Goal: Task Accomplishment & Management: Manage account settings

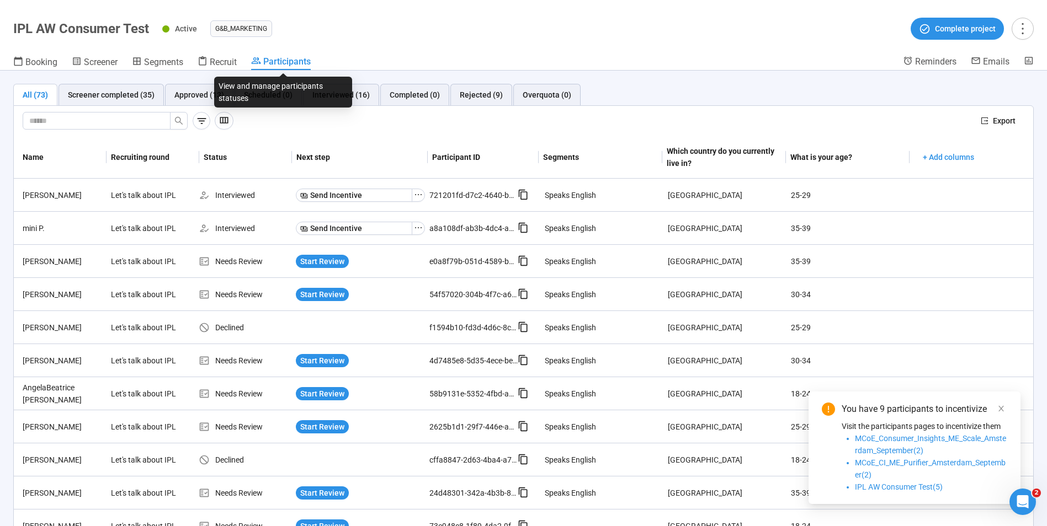
scroll to position [681, 0]
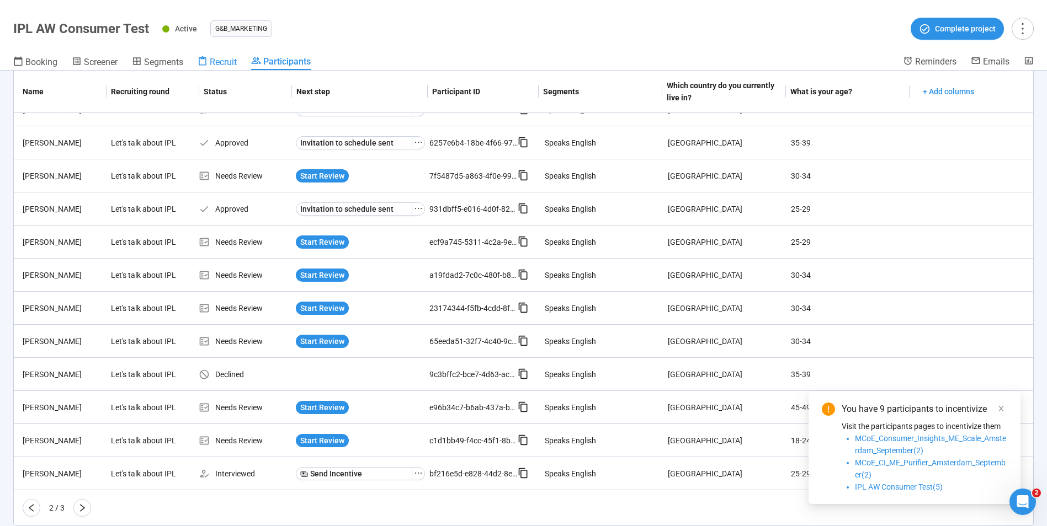
click at [207, 64] on icon at bounding box center [203, 61] width 10 height 10
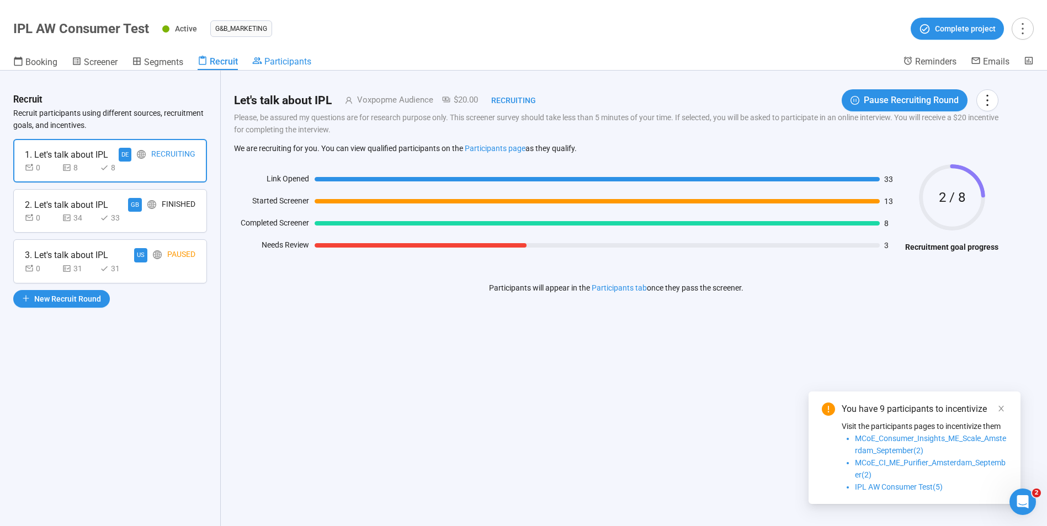
click at [280, 61] on span "Participants" at bounding box center [287, 61] width 47 height 10
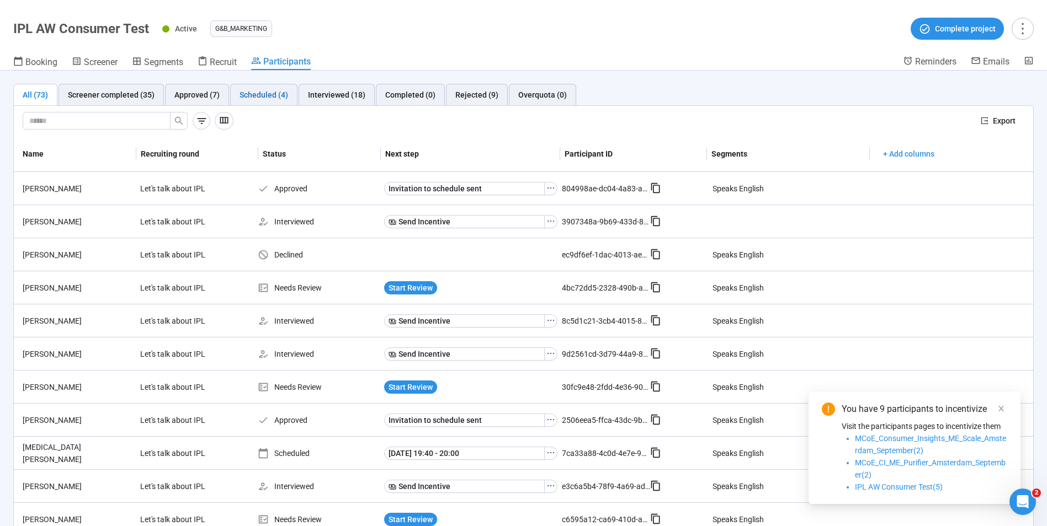
click at [249, 94] on div "Scheduled (4)" at bounding box center [263, 95] width 49 height 12
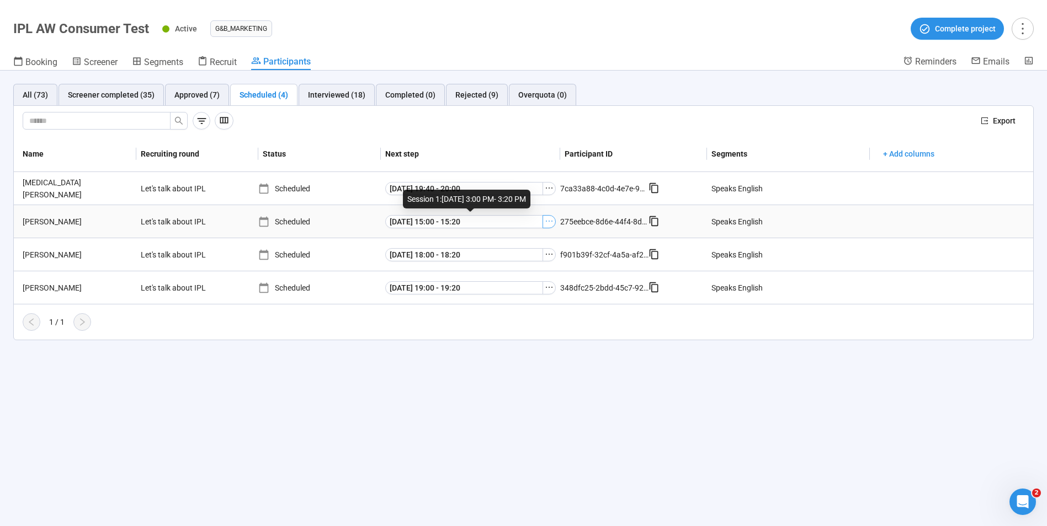
click at [548, 220] on icon "ellipsis" at bounding box center [549, 221] width 9 height 9
click at [35, 97] on div "All (73)" at bounding box center [35, 95] width 25 height 12
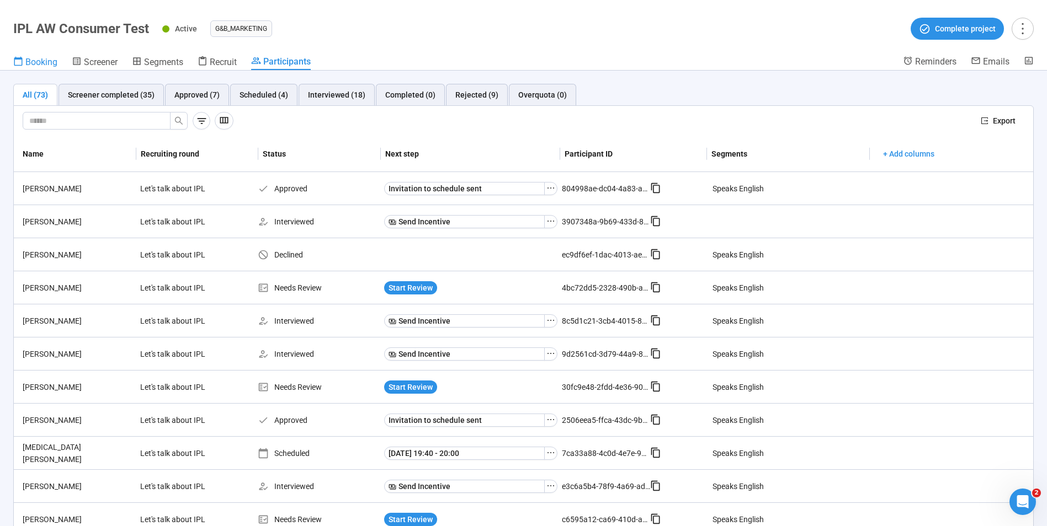
click at [27, 62] on span "Booking" at bounding box center [41, 62] width 32 height 10
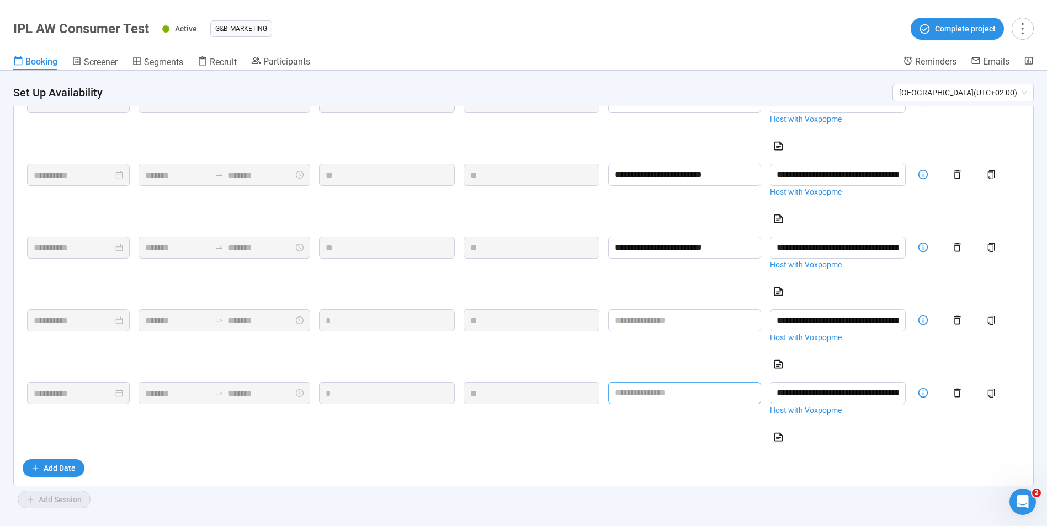
scroll to position [879, 0]
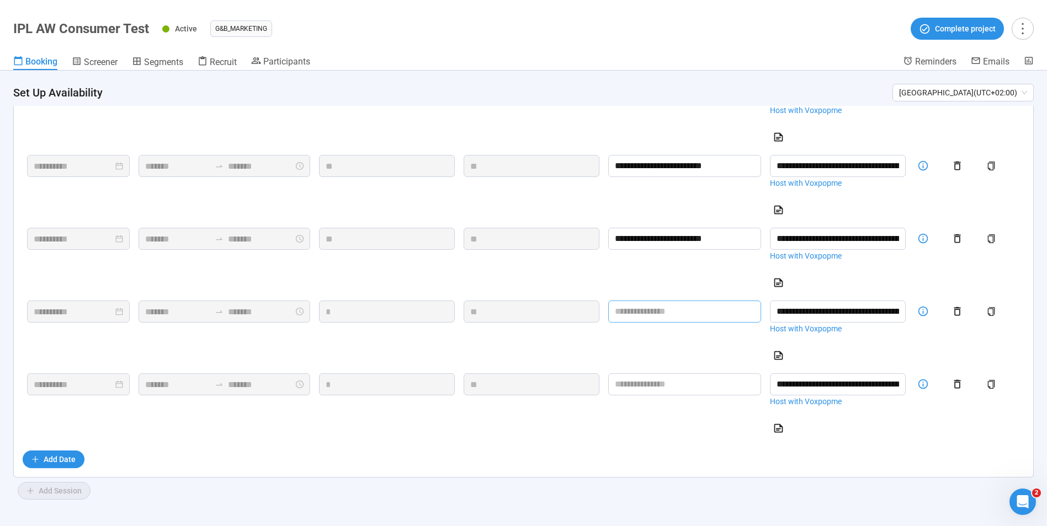
click at [691, 310] on input "text" at bounding box center [684, 312] width 153 height 22
click at [622, 302] on tr "**********" at bounding box center [523, 332] width 1001 height 73
type input "**********"
click at [675, 379] on input "text" at bounding box center [684, 385] width 153 height 22
paste input "**********"
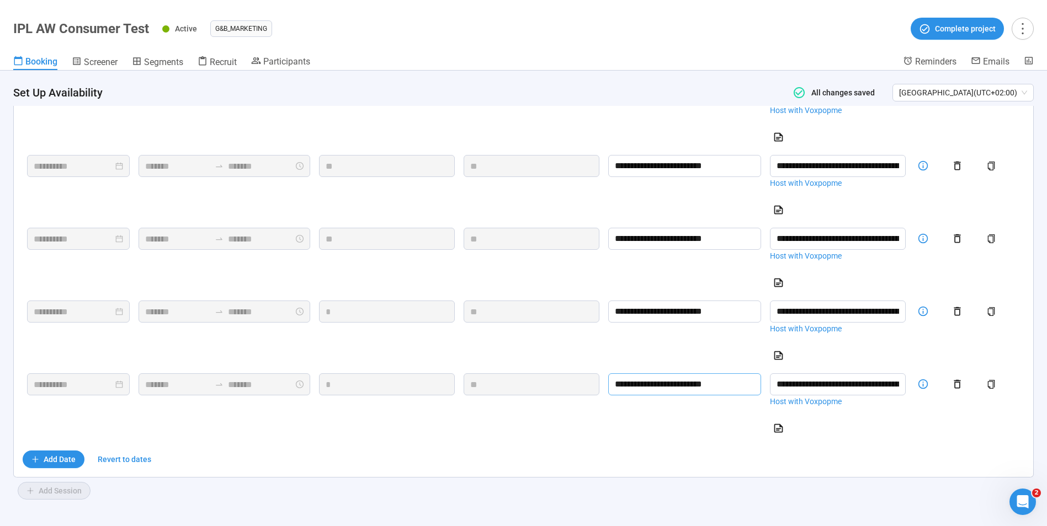
type input "**********"
click at [291, 458] on div "Add Date Revert to dates" at bounding box center [523, 460] width 1001 height 18
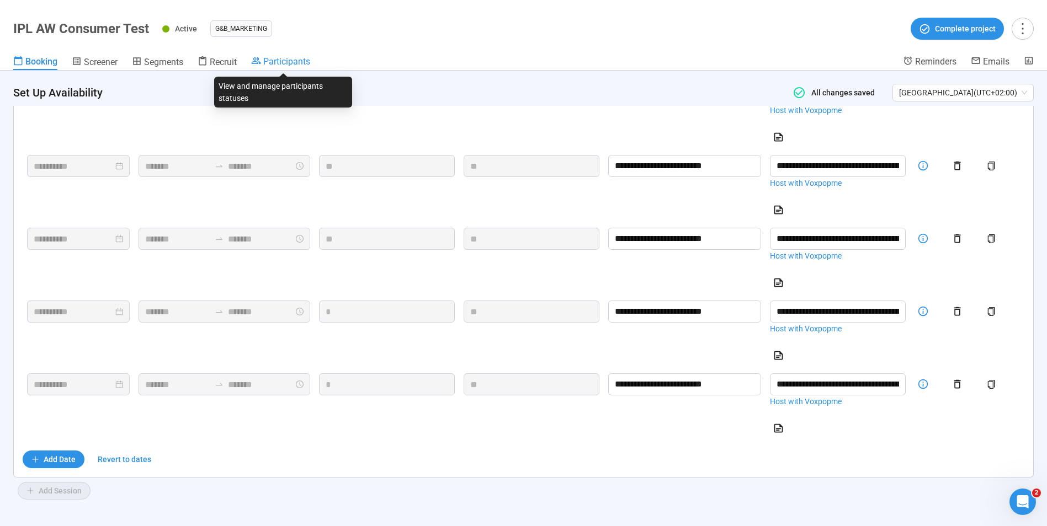
click at [279, 60] on span "Participants" at bounding box center [286, 61] width 47 height 10
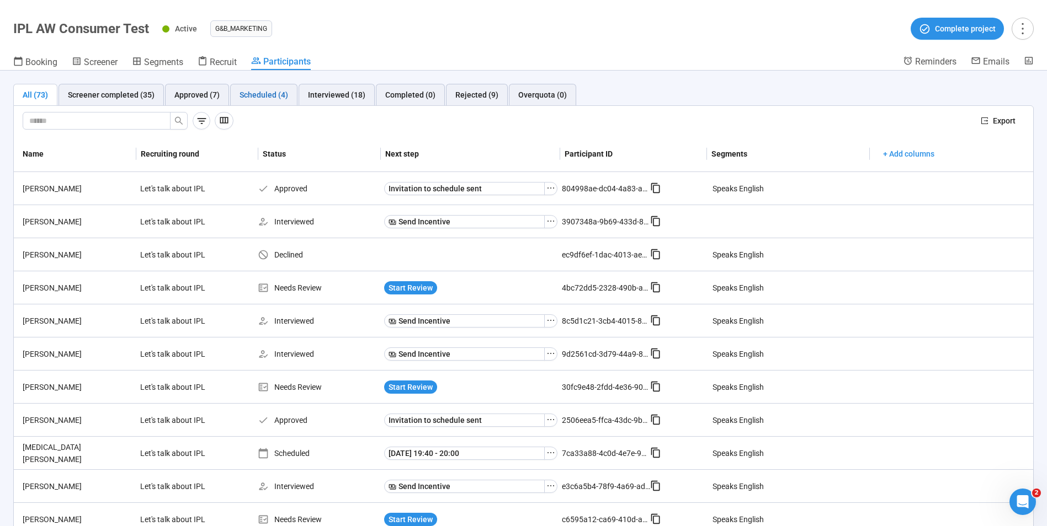
click at [253, 100] on div "Scheduled (4)" at bounding box center [263, 95] width 49 height 12
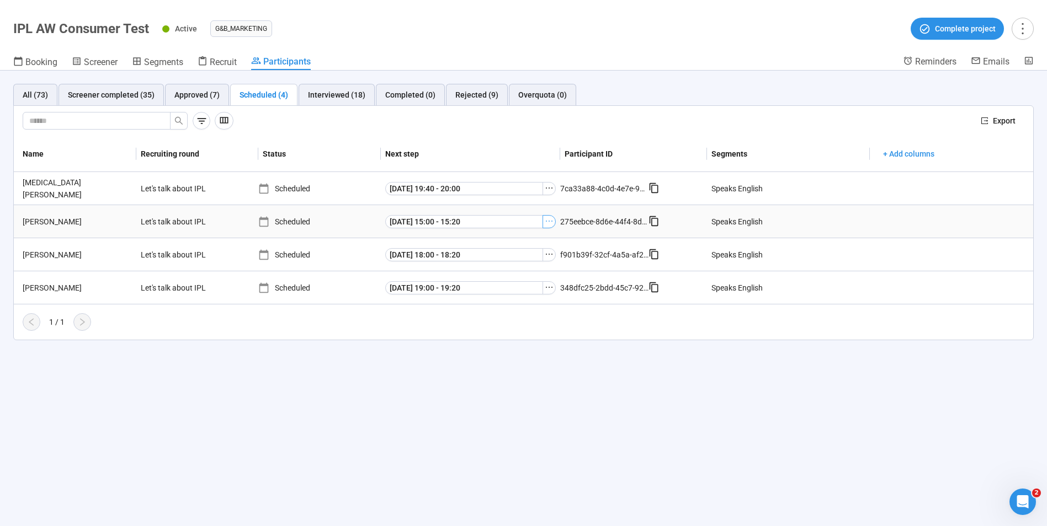
click at [551, 222] on icon "ellipsis" at bounding box center [549, 221] width 9 height 9
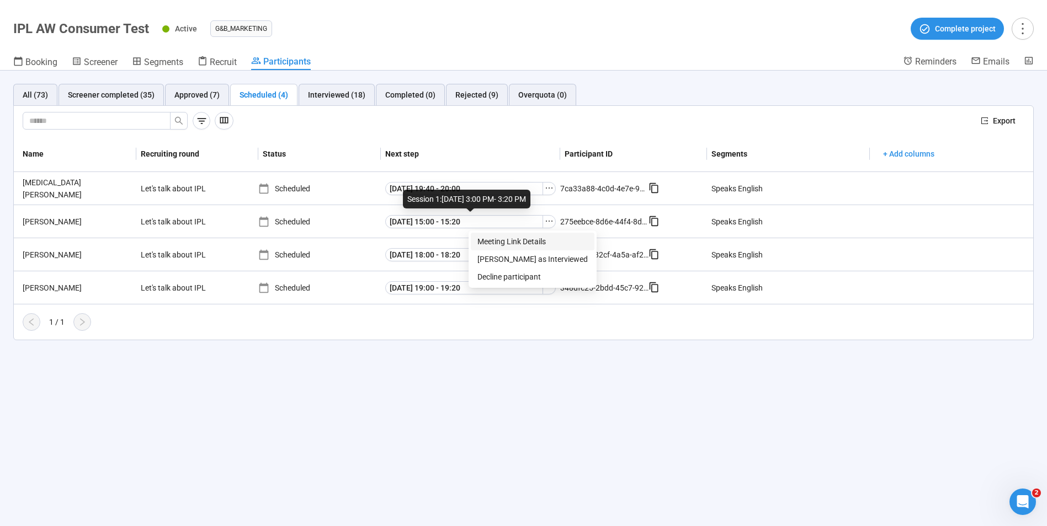
click at [518, 242] on span "Meeting Link Details" at bounding box center [532, 242] width 110 height 12
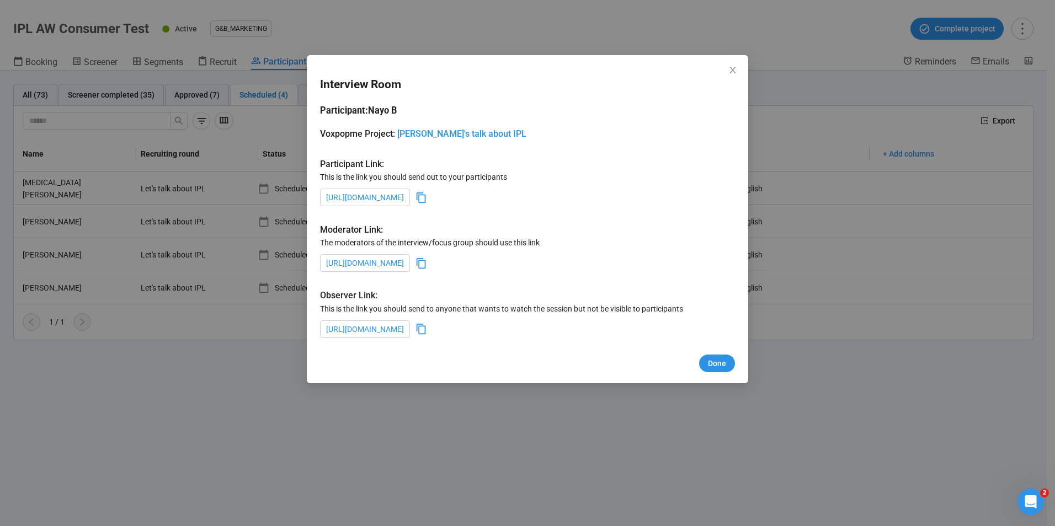
click at [427, 266] on icon at bounding box center [421, 264] width 12 height 12
click at [728, 362] on button "Done" at bounding box center [717, 364] width 36 height 18
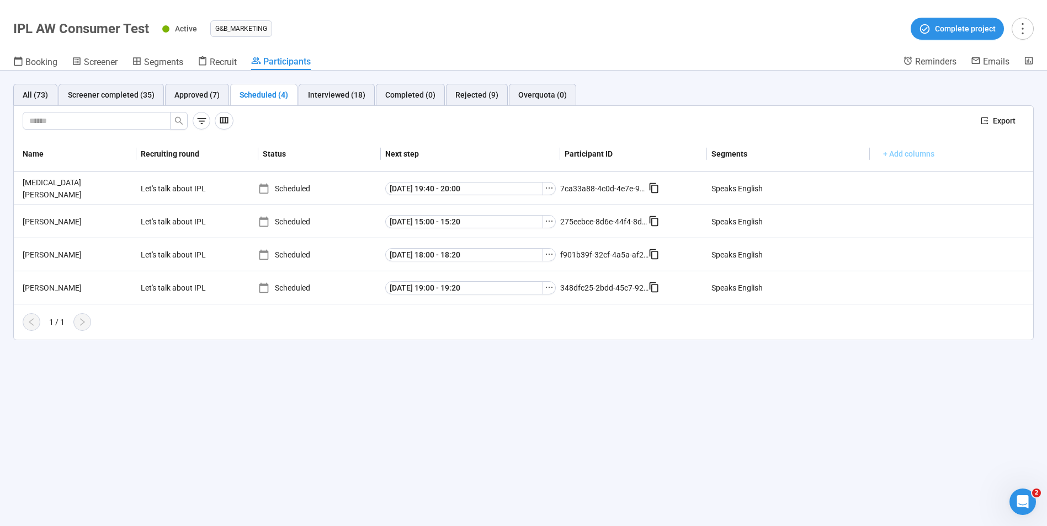
click at [909, 152] on span "+ Add columns" at bounding box center [908, 154] width 51 height 12
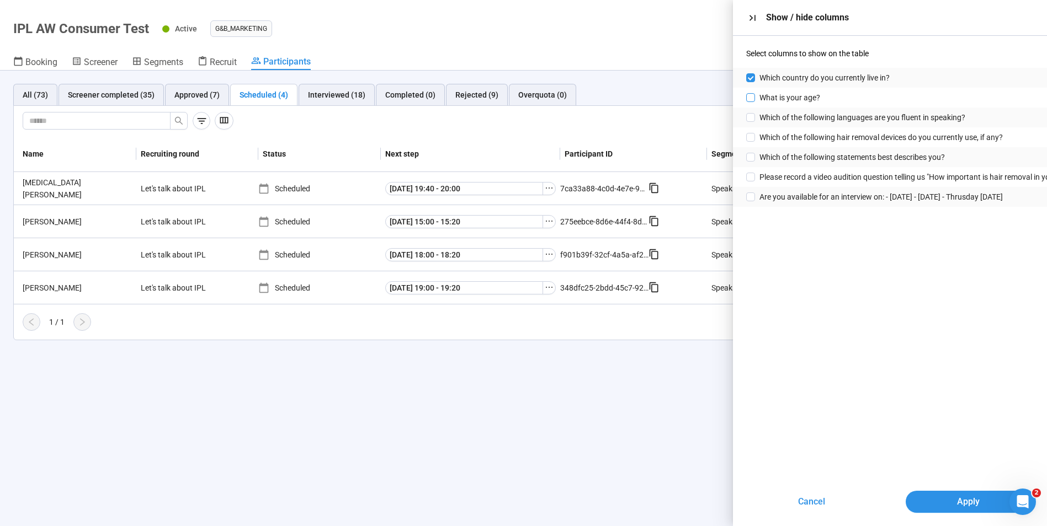
click at [750, 94] on span at bounding box center [750, 97] width 9 height 9
click at [956, 500] on button "Apply" at bounding box center [968, 502] width 126 height 22
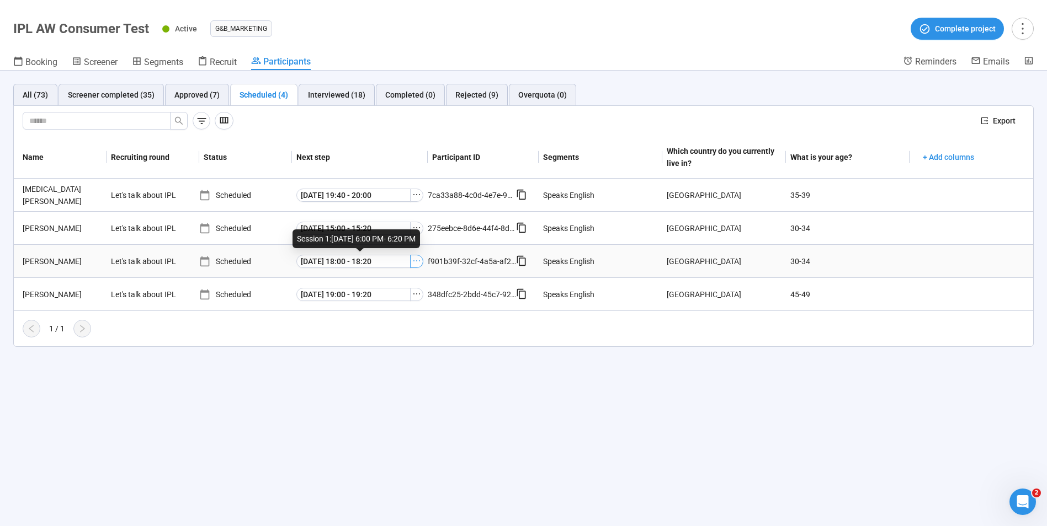
click at [416, 262] on icon "ellipsis" at bounding box center [416, 261] width 9 height 9
click at [340, 405] on div "All (73) Screener completed (35) Approved (7) Scheduled (4) Interviewed (18) Co…" at bounding box center [523, 299] width 1047 height 456
click at [417, 263] on icon "ellipsis" at bounding box center [416, 261] width 9 height 9
click at [396, 280] on span "Meeting Link Details" at bounding box center [400, 281] width 110 height 12
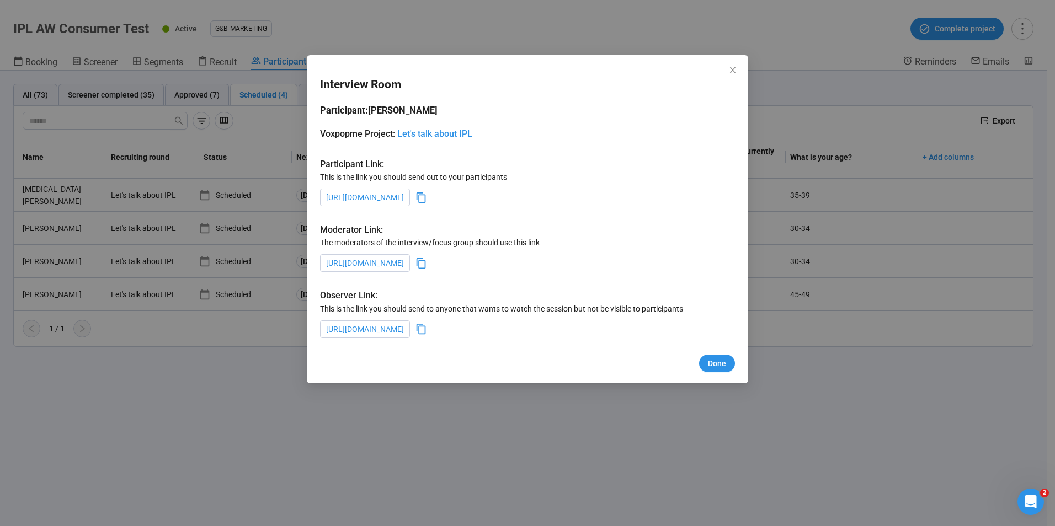
click at [427, 258] on icon at bounding box center [421, 264] width 12 height 12
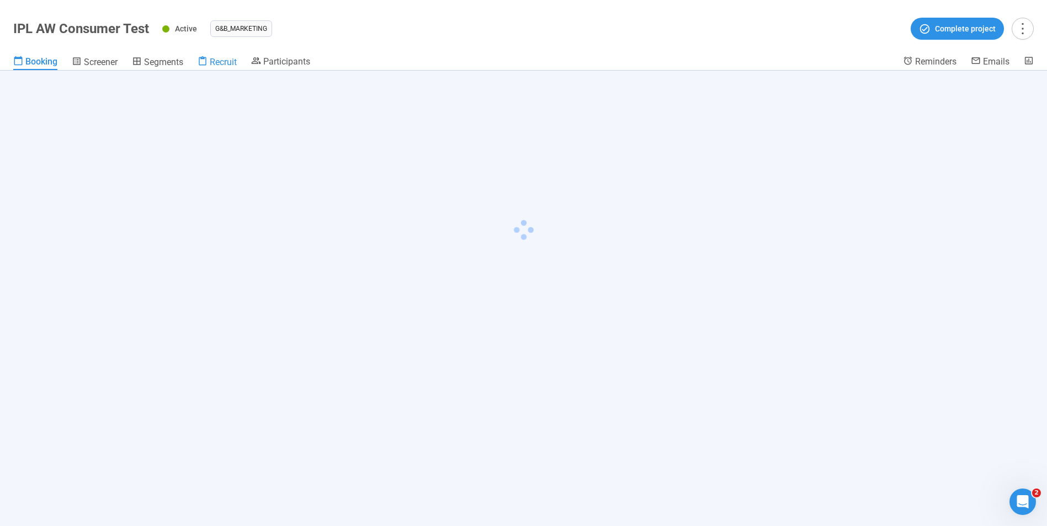
click at [229, 57] on span "Recruit" at bounding box center [223, 62] width 27 height 10
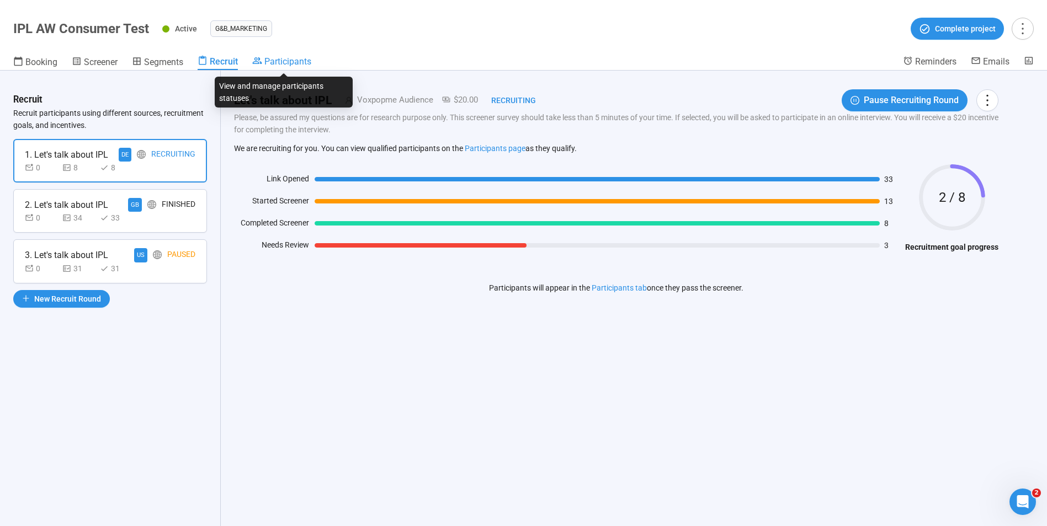
click at [294, 56] on div "Participants" at bounding box center [281, 61] width 59 height 11
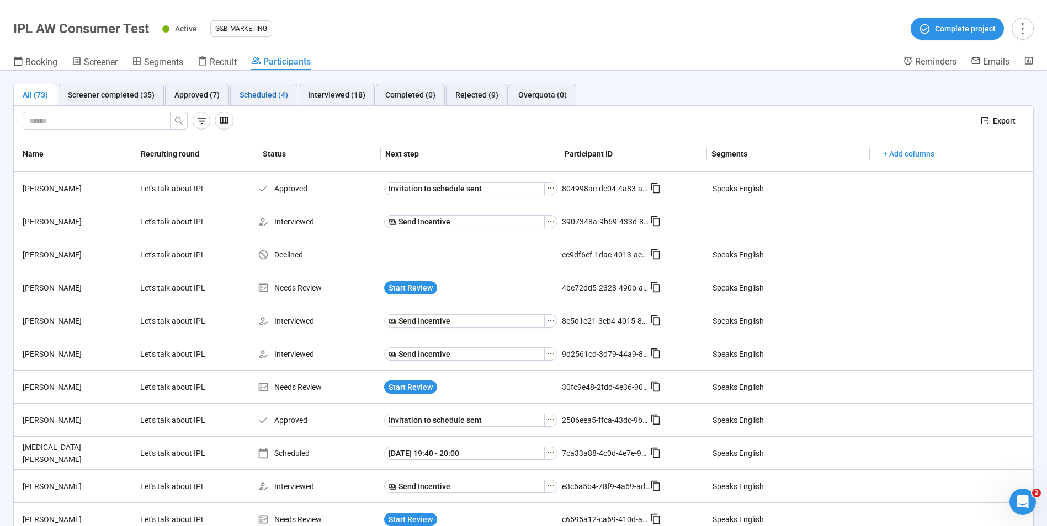
click at [252, 98] on div "Scheduled (4)" at bounding box center [263, 95] width 49 height 12
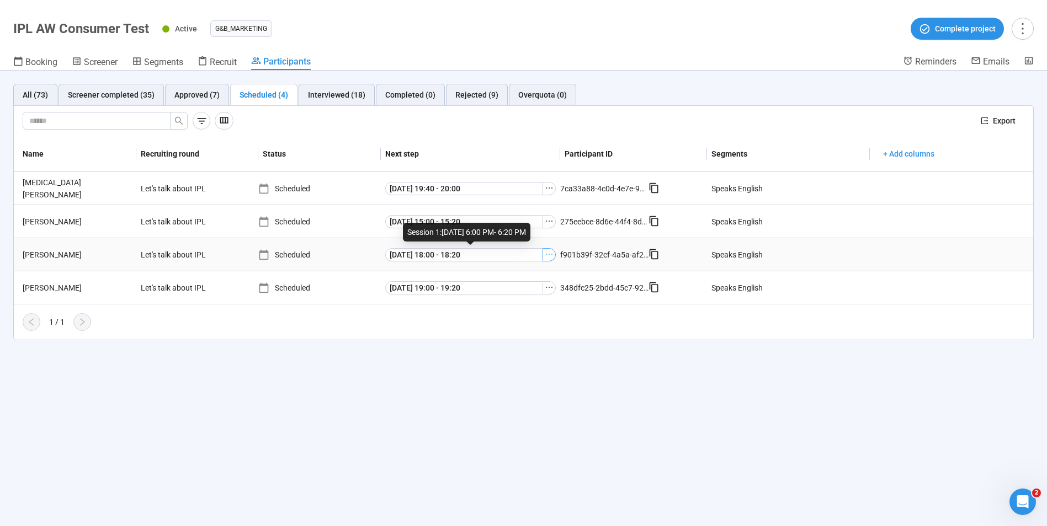
click at [546, 258] on icon "ellipsis" at bounding box center [549, 254] width 9 height 9
click at [510, 273] on span "Meeting Link Details" at bounding box center [532, 275] width 110 height 12
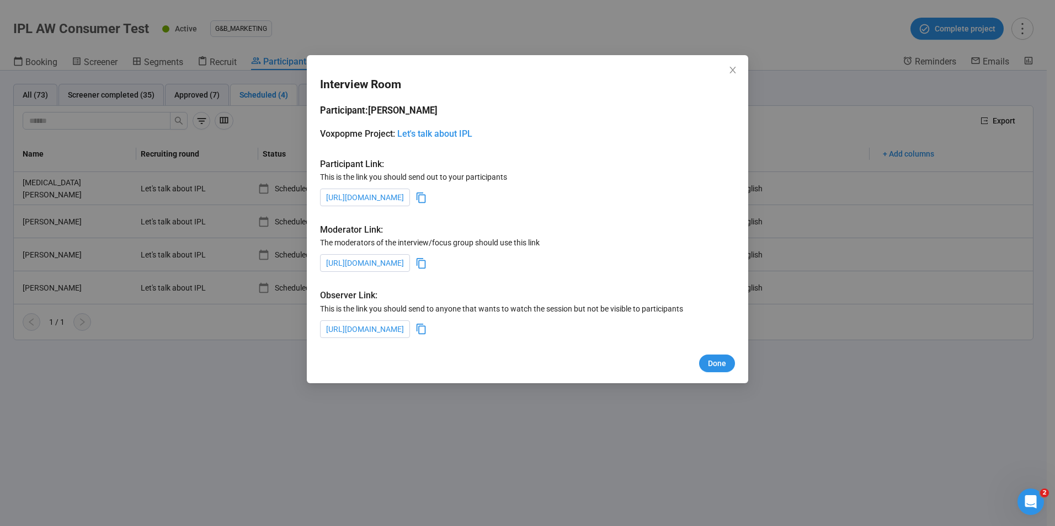
click at [427, 261] on icon at bounding box center [421, 264] width 12 height 12
click at [732, 66] on icon "close" at bounding box center [732, 70] width 9 height 9
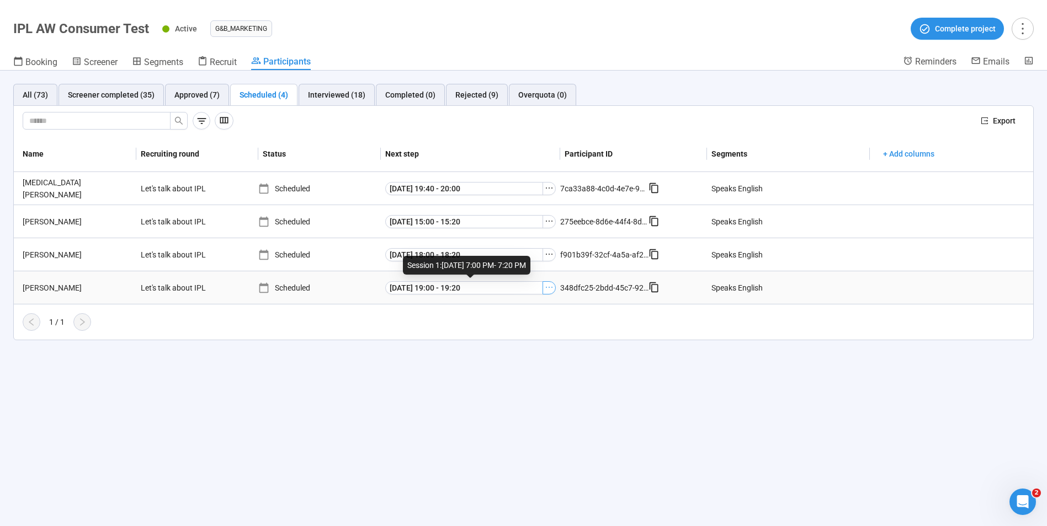
click at [548, 290] on icon "ellipsis" at bounding box center [549, 287] width 9 height 9
click at [497, 305] on span "Meeting Link Details" at bounding box center [532, 308] width 110 height 12
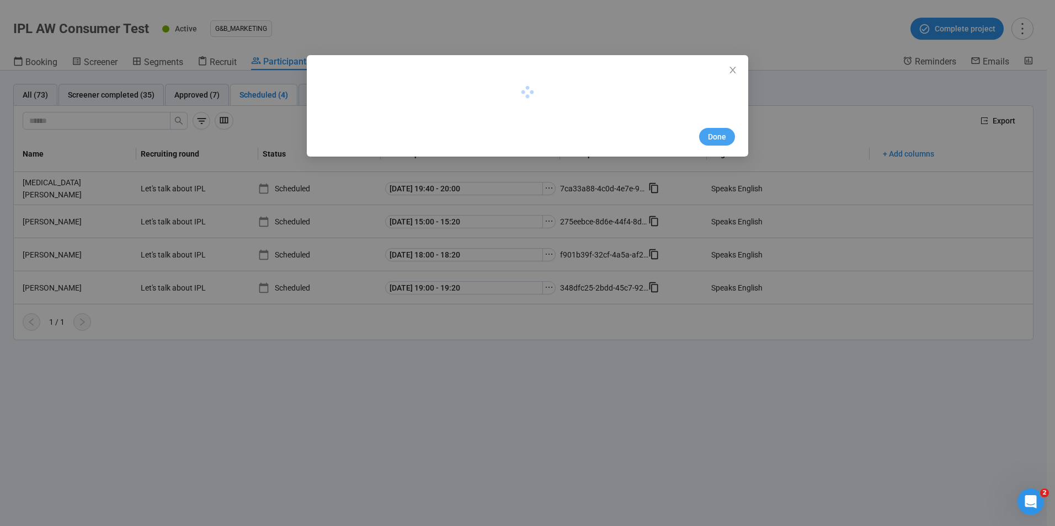
click at [725, 131] on span "Done" at bounding box center [717, 137] width 18 height 12
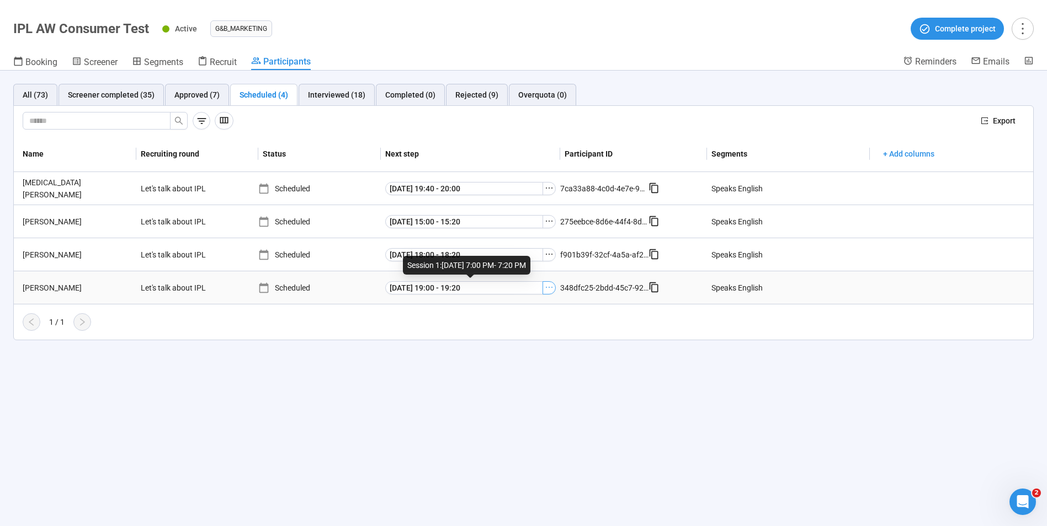
click at [551, 290] on icon "ellipsis" at bounding box center [549, 287] width 9 height 9
click at [497, 306] on span "Meeting Link Details" at bounding box center [532, 308] width 110 height 12
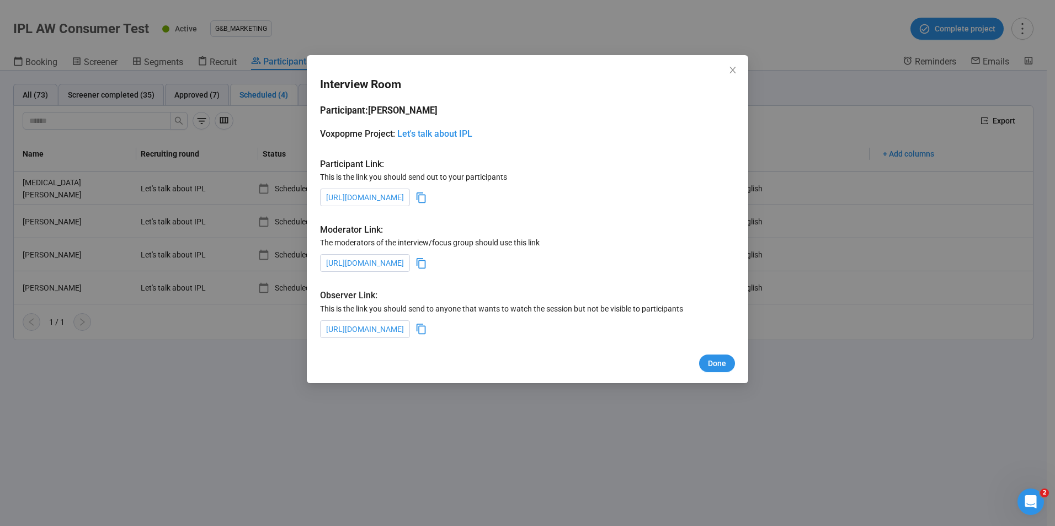
click at [427, 266] on icon at bounding box center [421, 264] width 12 height 12
click at [716, 349] on div "Interview Room Participant: [PERSON_NAME] Project: Let's talk about IPL Partici…" at bounding box center [527, 219] width 441 height 328
click at [719, 365] on span "Done" at bounding box center [717, 364] width 18 height 12
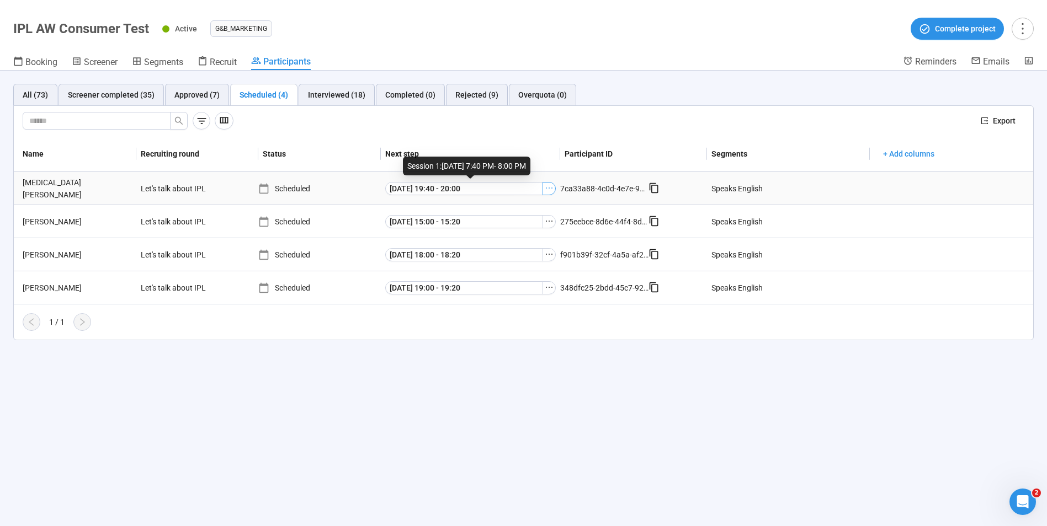
click at [549, 186] on icon "ellipsis" at bounding box center [549, 188] width 9 height 9
click at [523, 206] on span "Meeting Link Details" at bounding box center [532, 208] width 110 height 12
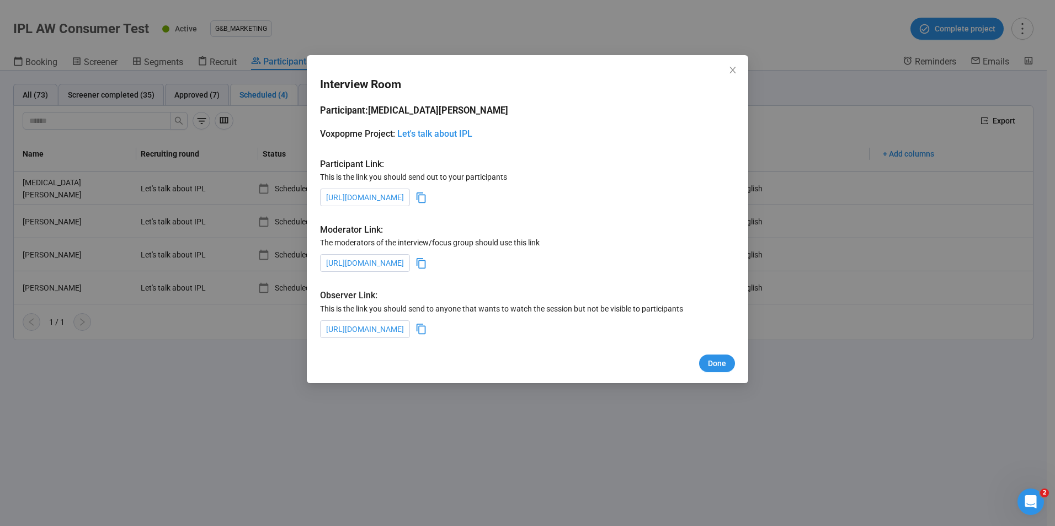
click at [653, 269] on div "[URL][DOMAIN_NAME]" at bounding box center [527, 263] width 415 height 18
drag, startPoint x: 656, startPoint y: 259, endPoint x: 663, endPoint y: 266, distance: 9.8
click at [427, 259] on icon at bounding box center [421, 264] width 12 height 12
click at [722, 372] on button "Done" at bounding box center [717, 364] width 36 height 18
